Goal: Check status: Check status

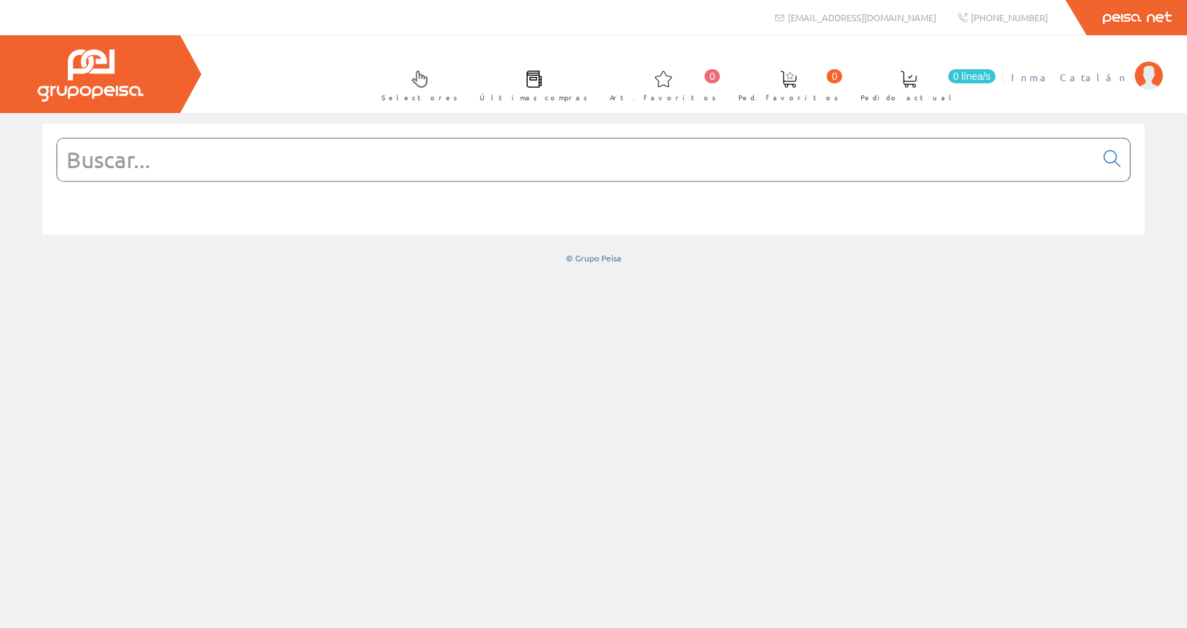
click at [1087, 79] on span "Inma Catalán" at bounding box center [1069, 77] width 117 height 14
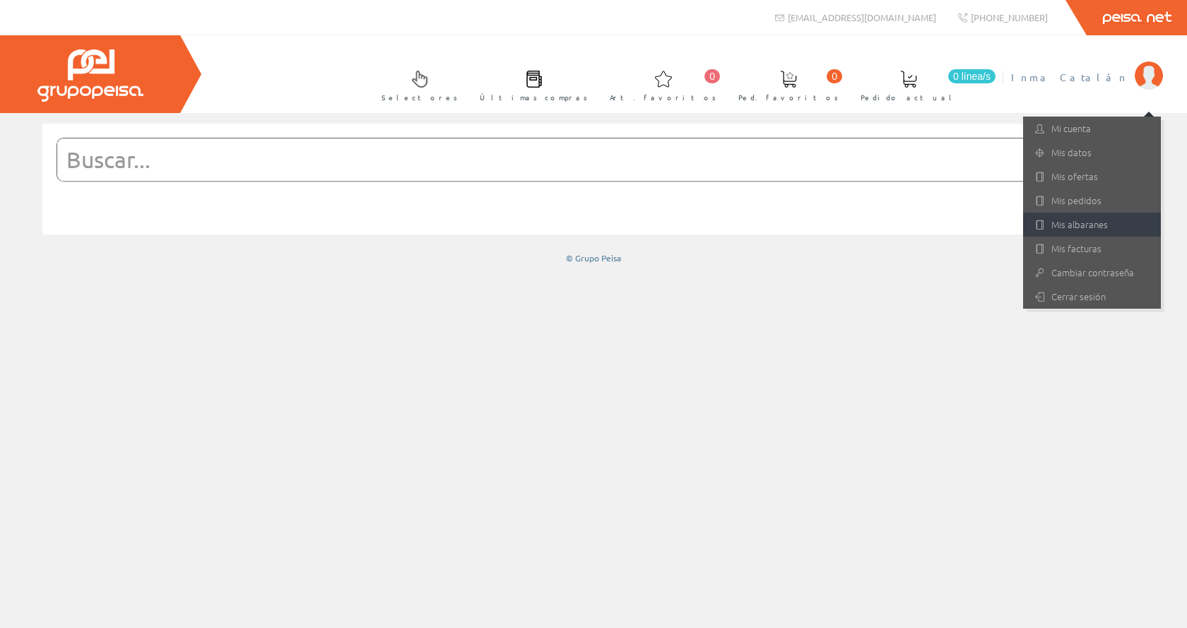
click at [1077, 224] on link "Mis albaranes" at bounding box center [1092, 225] width 138 height 24
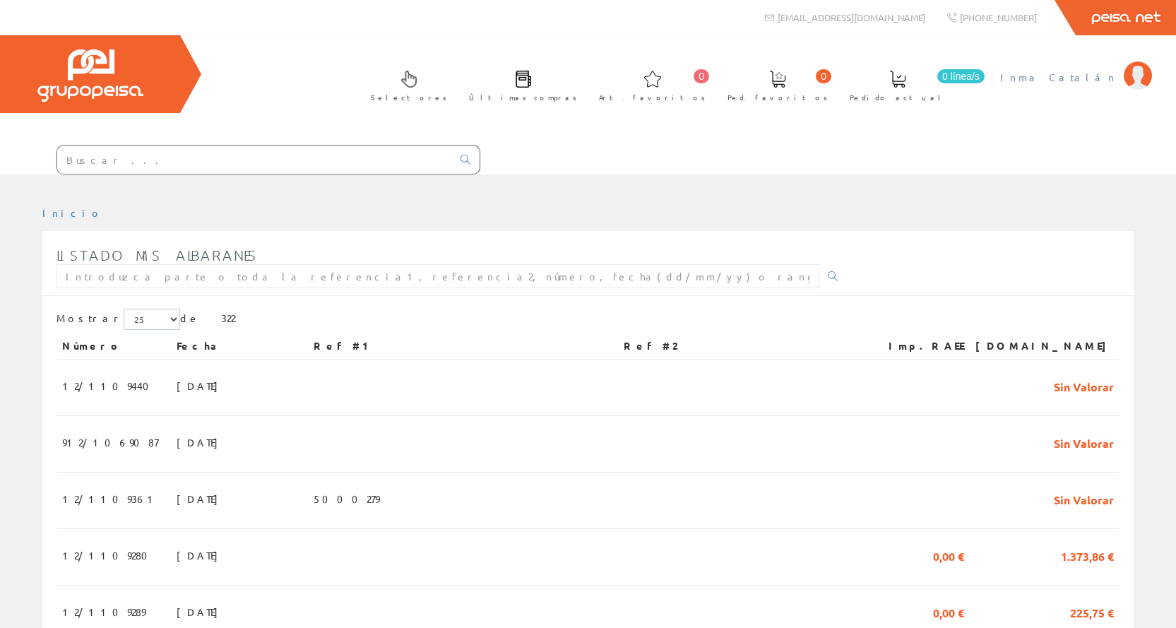
click at [1090, 82] on span "Inma Catalán" at bounding box center [1058, 77] width 117 height 14
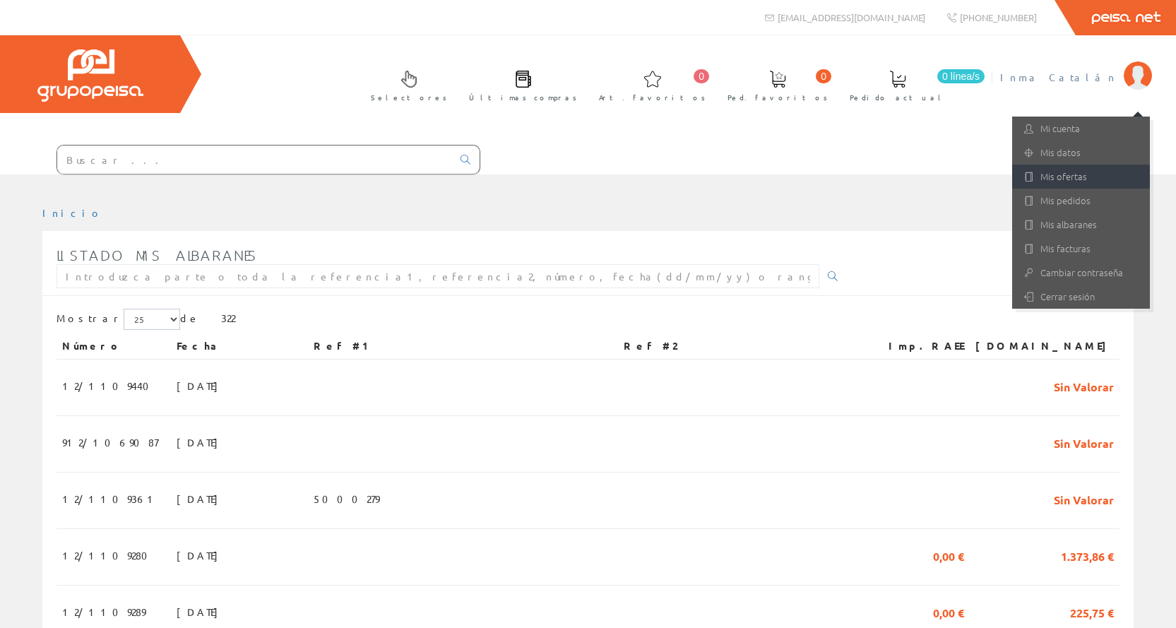
click at [1072, 175] on link "Mis ofertas" at bounding box center [1081, 177] width 138 height 24
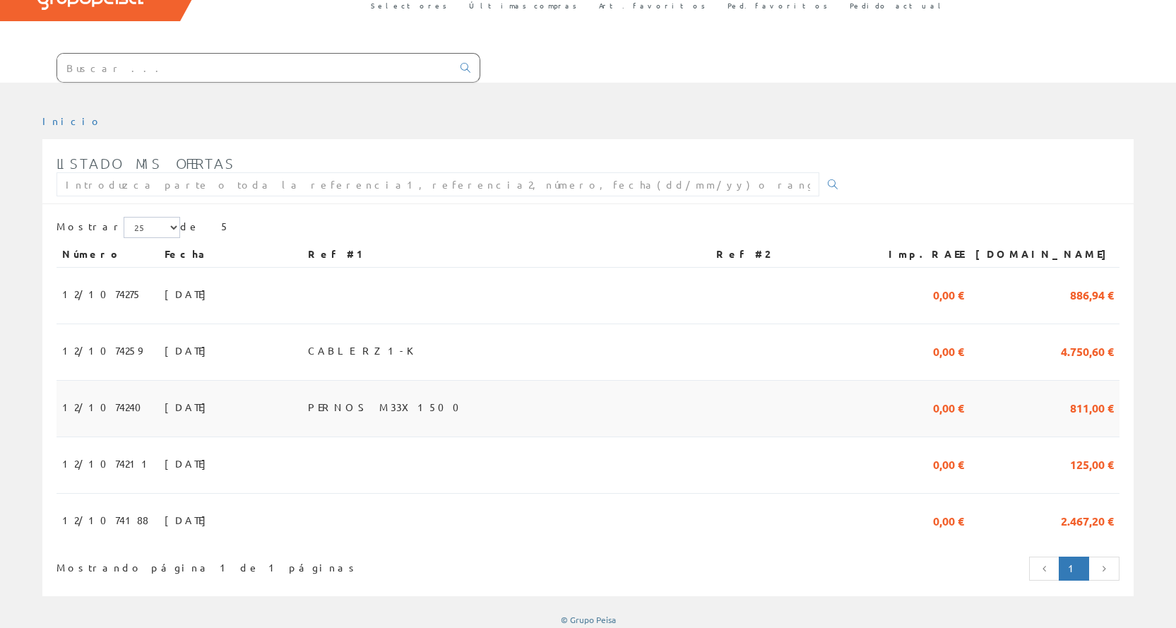
scroll to position [104, 0]
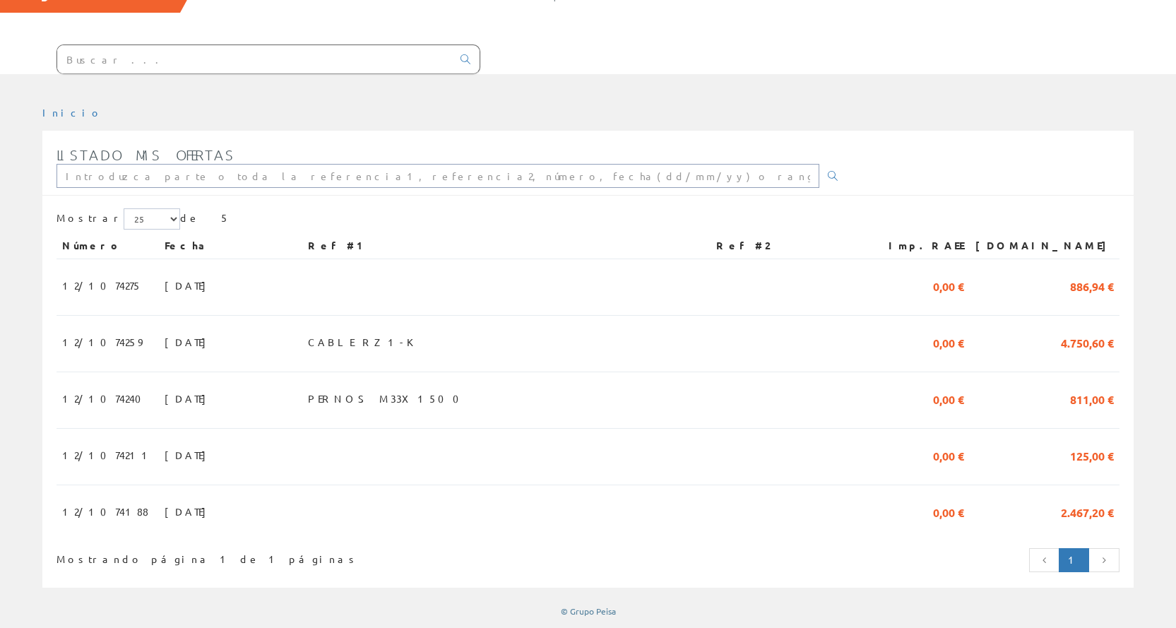
click at [175, 180] on input "text" at bounding box center [438, 176] width 763 height 24
type input "12/1072532"
click at [828, 171] on icon at bounding box center [833, 176] width 10 height 10
